Goal: Book appointment/travel/reservation

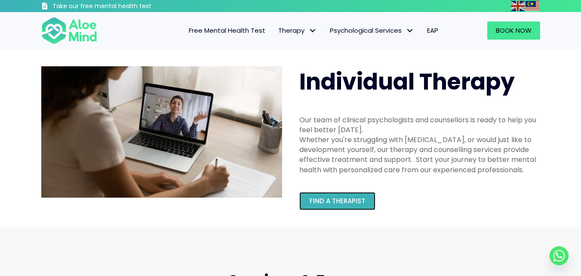
click at [336, 201] on span "Find a therapist" at bounding box center [337, 200] width 55 height 9
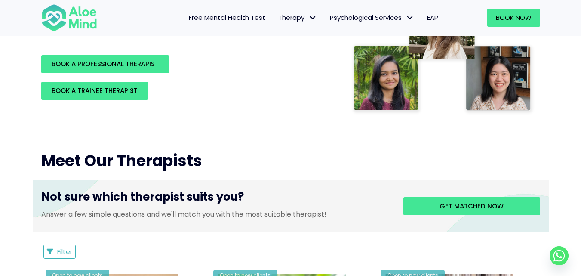
scroll to position [215, 0]
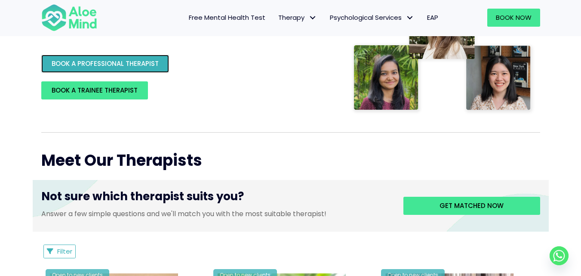
click at [145, 62] on span "BOOK A PROFESSIONAL THERAPIST" at bounding box center [105, 63] width 107 height 9
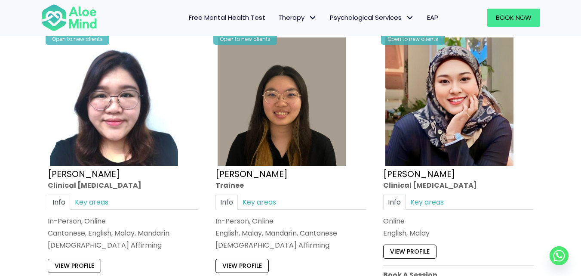
scroll to position [2370, 0]
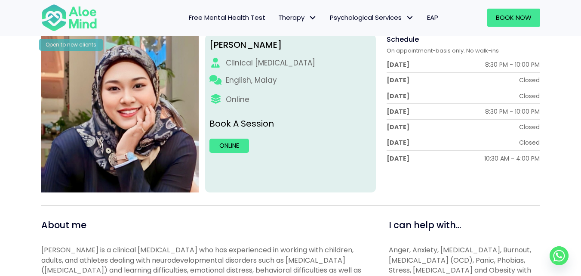
scroll to position [123, 0]
click at [234, 144] on link "Online" at bounding box center [229, 146] width 40 height 14
